Goal: Task Accomplishment & Management: Use online tool/utility

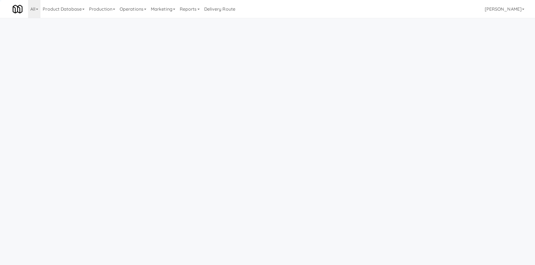
click at [134, 10] on link "Operations" at bounding box center [132, 9] width 31 height 18
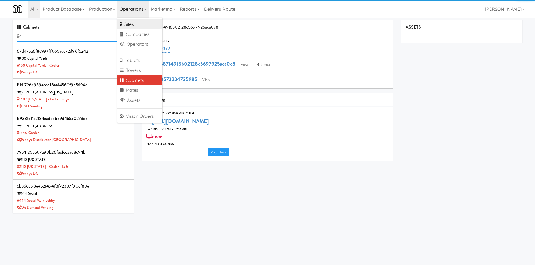
type input "3"
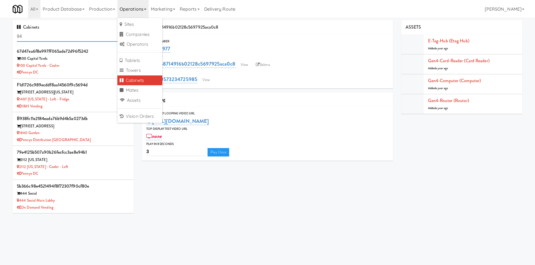
click at [69, 36] on input "94" at bounding box center [73, 36] width 113 height 10
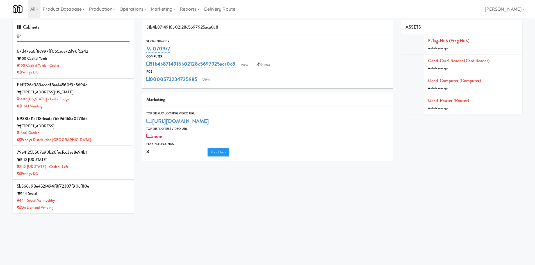
click at [69, 36] on input "94" at bounding box center [73, 36] width 113 height 10
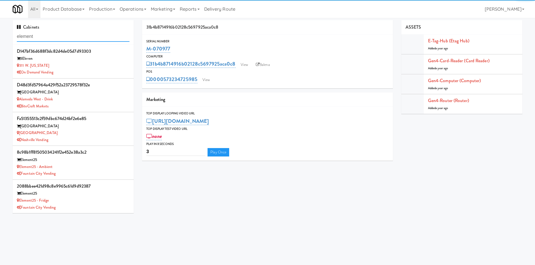
type input "element"
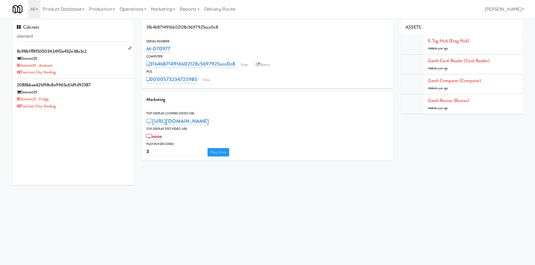
click at [73, 63] on div "Element25 - Ambient" at bounding box center [73, 65] width 113 height 7
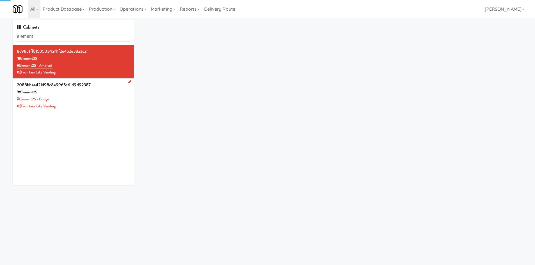
click at [72, 104] on div "Fountain City Vending" at bounding box center [73, 106] width 113 height 7
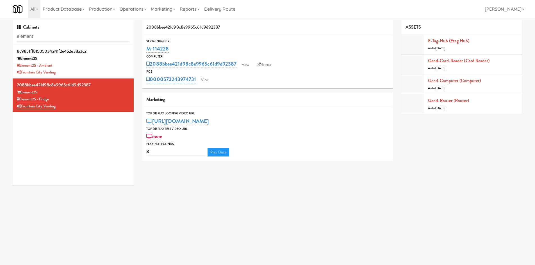
drag, startPoint x: 187, startPoint y: 51, endPoint x: 139, endPoint y: 51, distance: 48.3
click at [139, 51] on div "2088bbee421d98c8e9965c61d9d92387 Serial Number M-114228 Computer 2088bbee421d98…" at bounding box center [267, 92] width 259 height 145
copy link "M-114228"
